Goal: Information Seeking & Learning: Learn about a topic

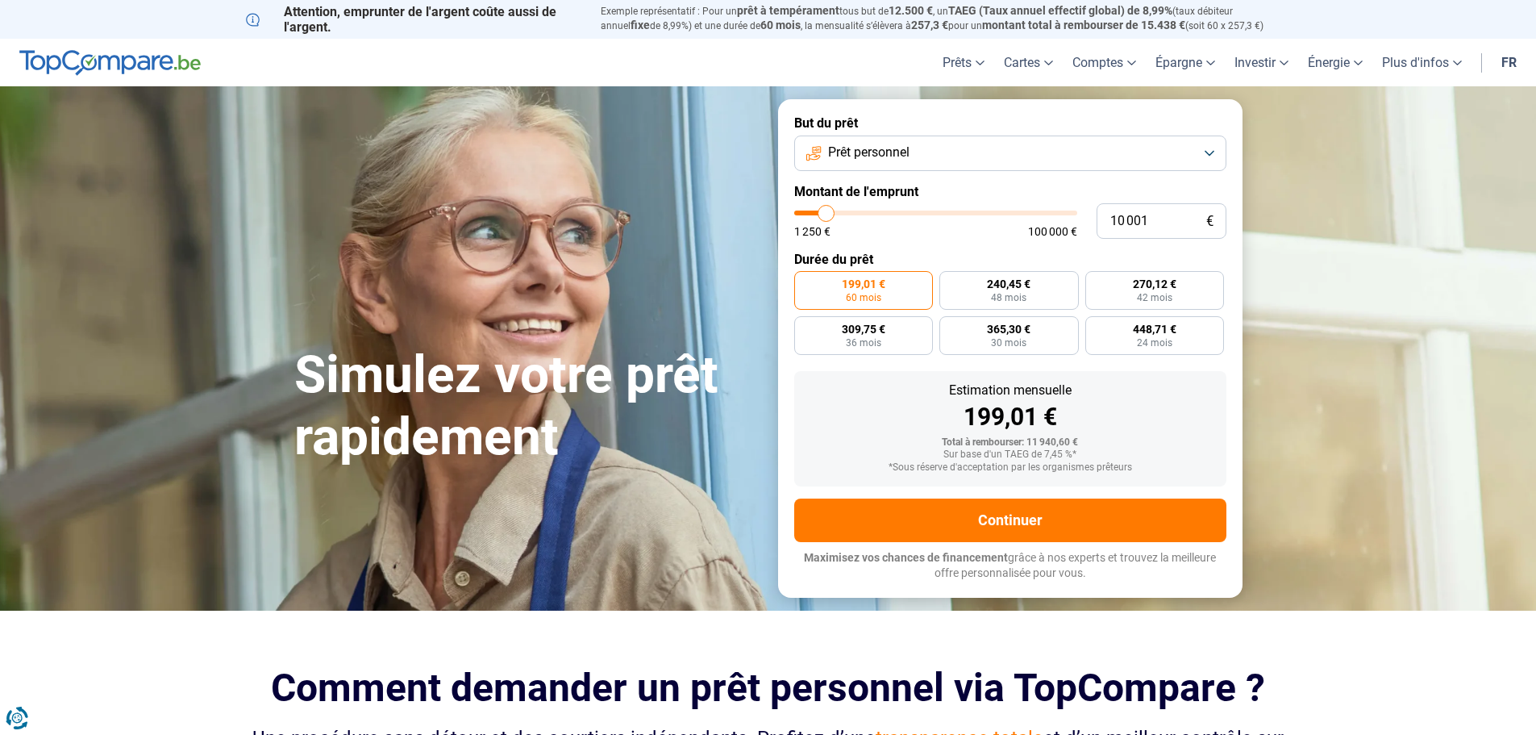
click at [878, 140] on button "Prêt personnel" at bounding box center [1010, 152] width 432 height 35
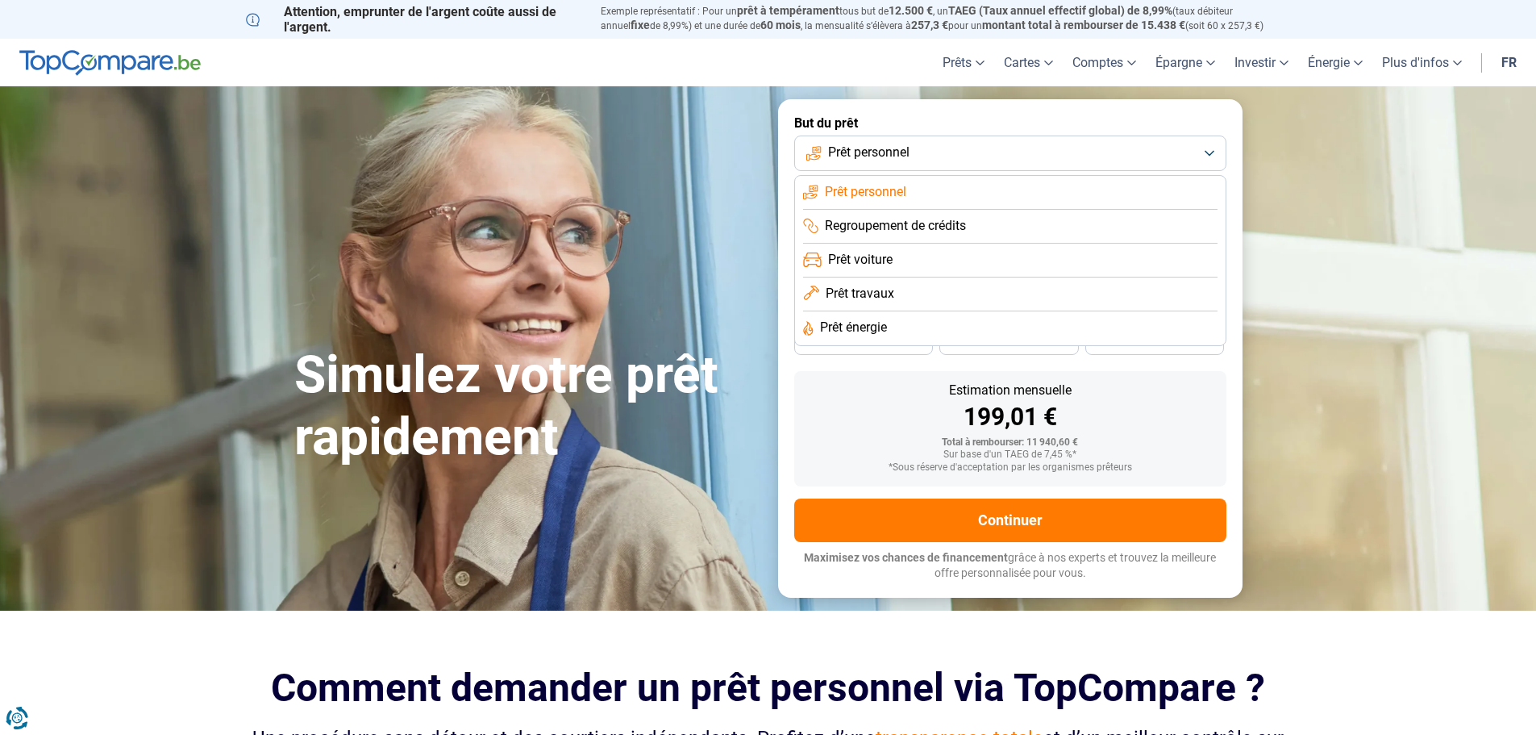
click at [922, 267] on li "Prêt voiture" at bounding box center [1010, 261] width 414 height 34
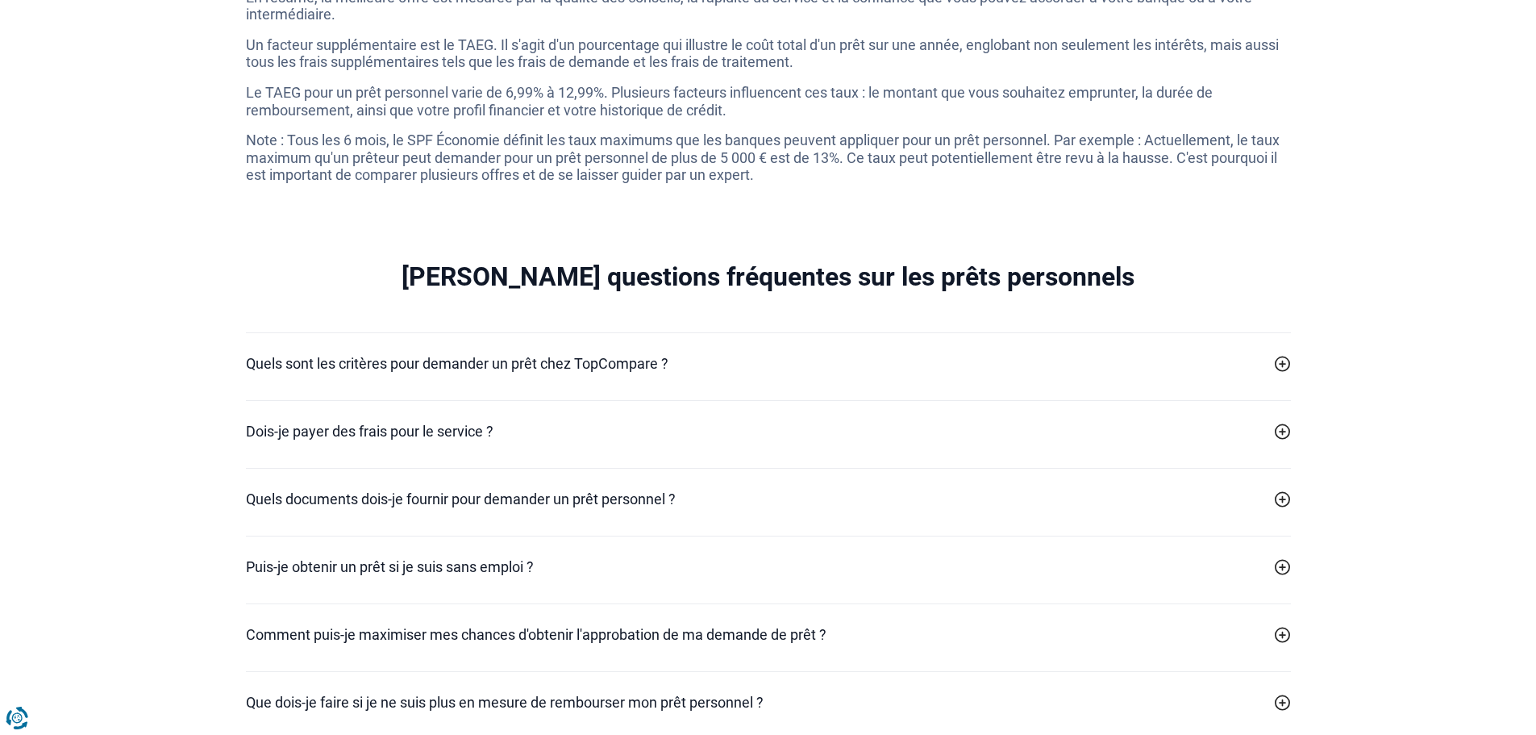
scroll to position [4441, 0]
click at [1277, 373] on icon at bounding box center [1283, 364] width 16 height 16
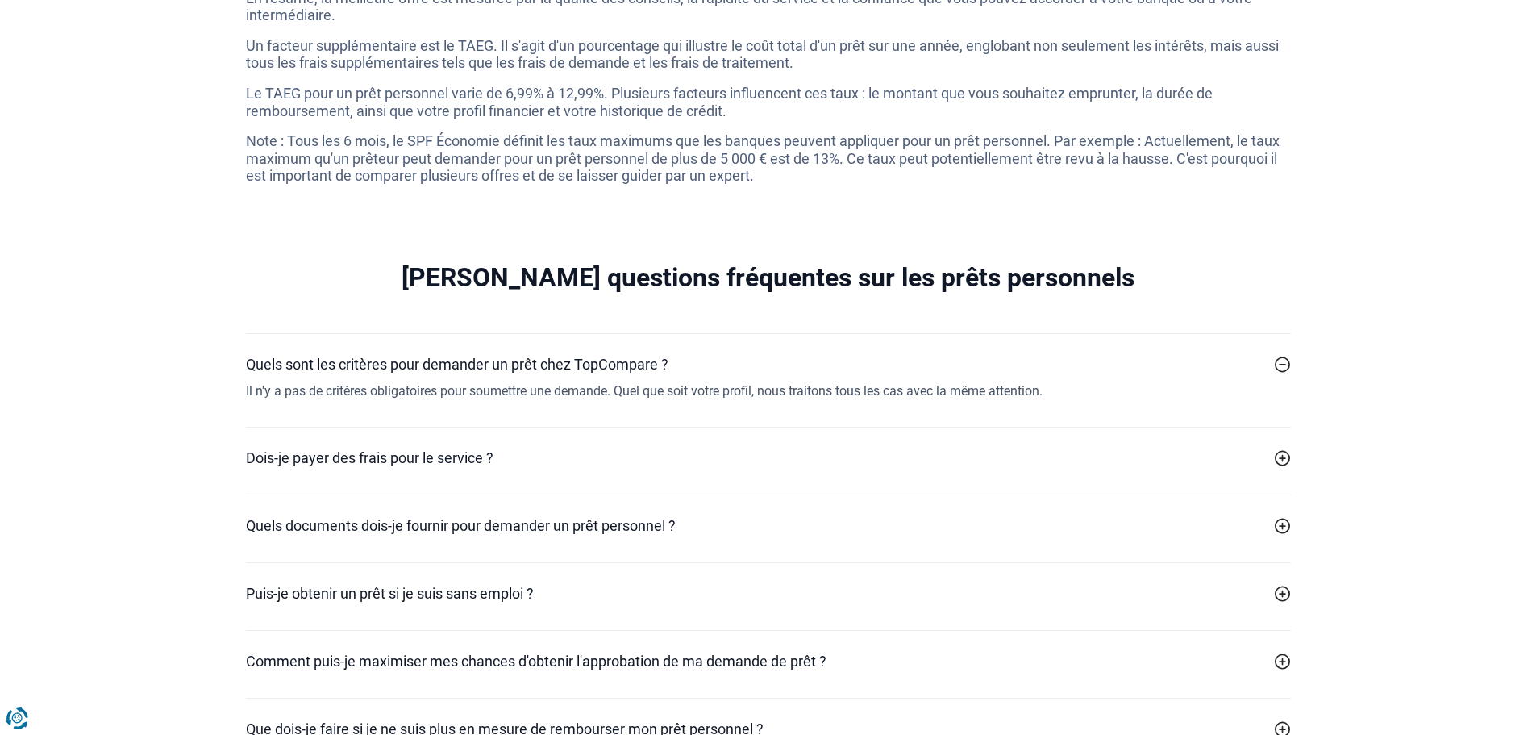
click at [1277, 373] on icon at bounding box center [1283, 364] width 16 height 16
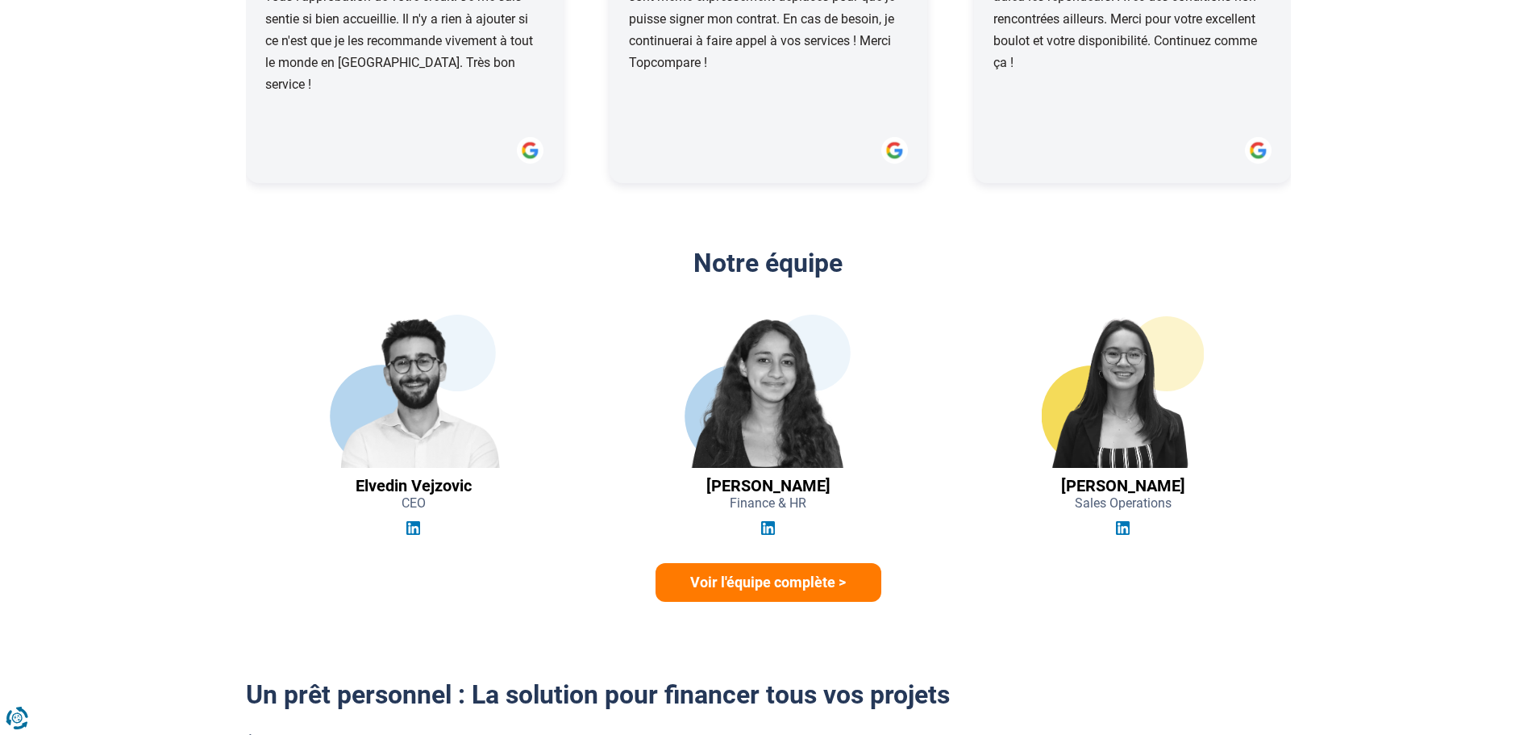
scroll to position [2102, 0]
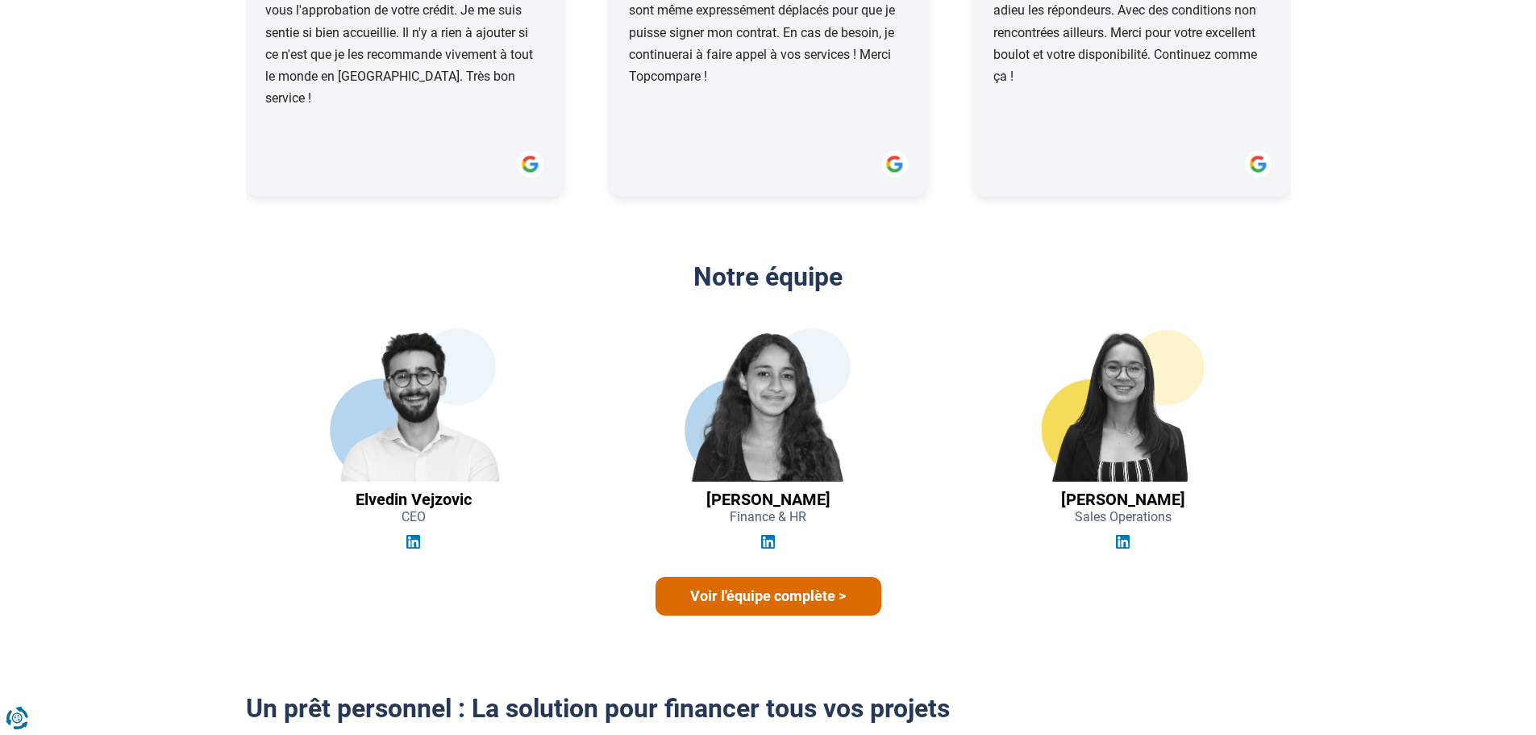
click at [755, 604] on link "Voir l'équipe complète >" at bounding box center [769, 596] width 226 height 39
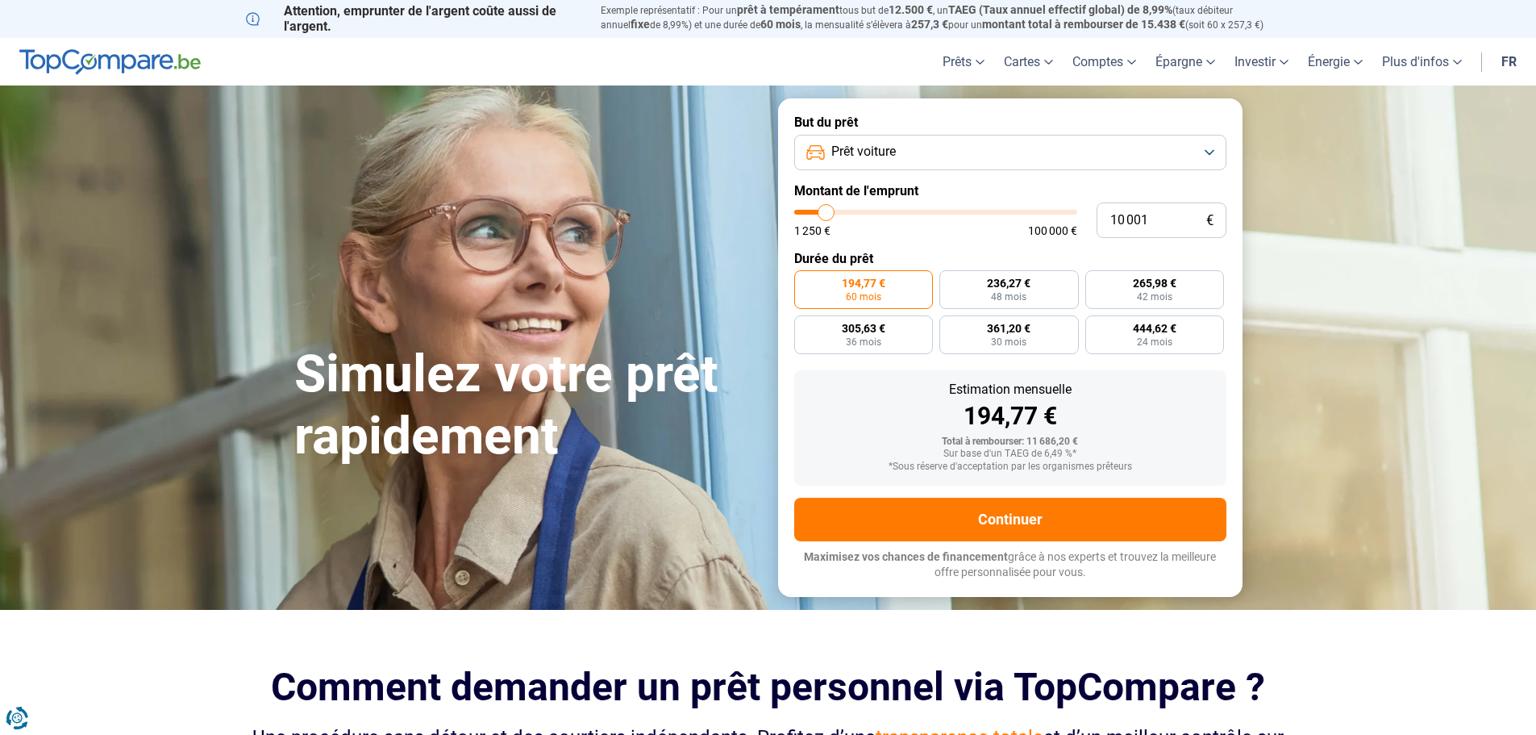
scroll to position [0, 0]
